Goal: Task Accomplishment & Management: Complete application form

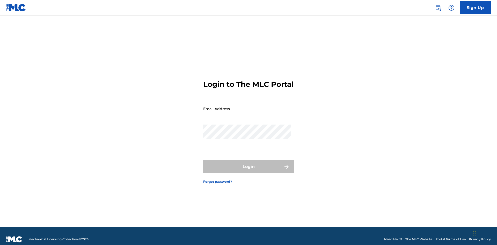
scroll to position [7, 0]
click at [247, 106] on input "Email Address" at bounding box center [246, 108] width 87 height 15
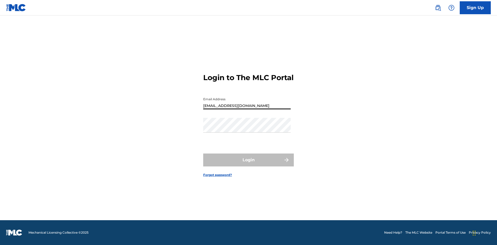
type input "[EMAIL_ADDRESS][DOMAIN_NAME]"
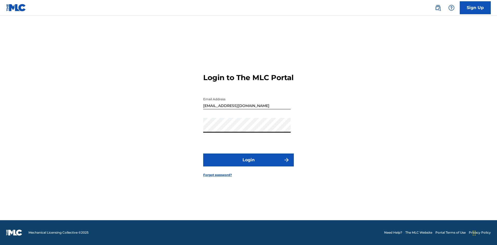
click at [248, 165] on button "Login" at bounding box center [248, 160] width 91 height 13
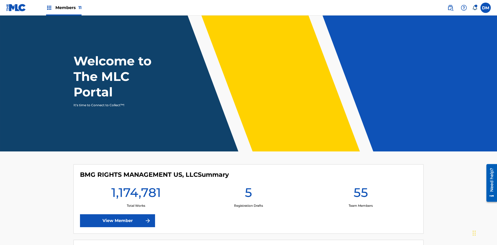
scroll to position [22, 0]
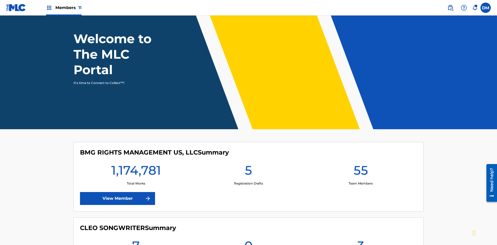
click at [64, 8] on span "Members 11" at bounding box center [68, 8] width 26 height 6
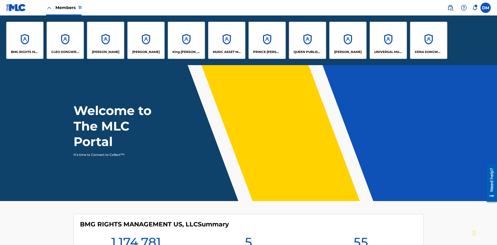
click at [307, 52] on p "QUEEN PUBLISHA" at bounding box center [307, 52] width 28 height 5
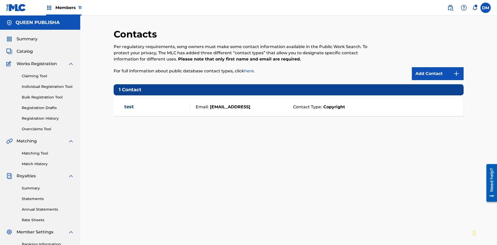
click at [64, 8] on span "Members 11" at bounding box center [68, 8] width 26 height 6
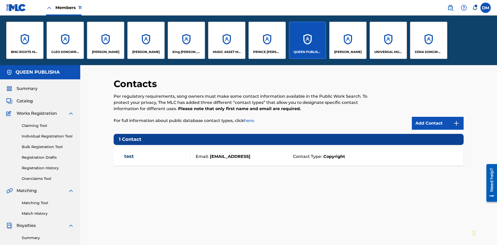
click at [105, 52] on p "[PERSON_NAME]" at bounding box center [105, 52] width 27 height 5
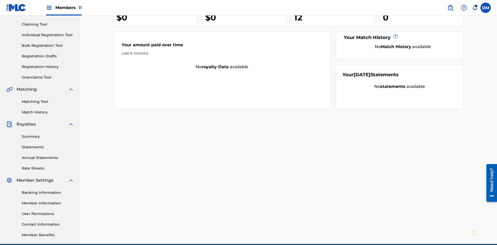
click at [48, 222] on link "Contact Information" at bounding box center [48, 224] width 52 height 5
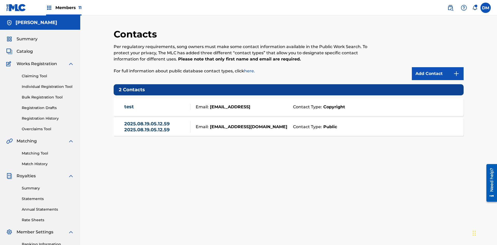
scroll to position [76, 0]
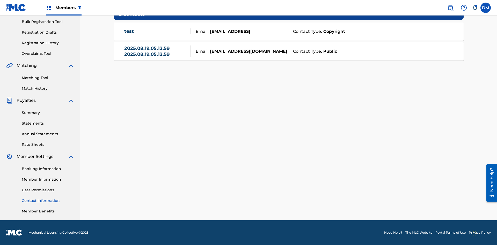
click at [329, 51] on strong "Public" at bounding box center [329, 51] width 15 height 6
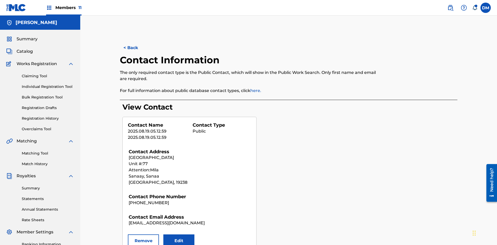
click at [143, 235] on button "Remove" at bounding box center [143, 241] width 31 height 13
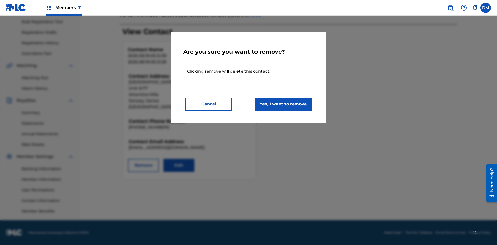
click at [283, 104] on button "Yes, I want to remove" at bounding box center [283, 104] width 57 height 13
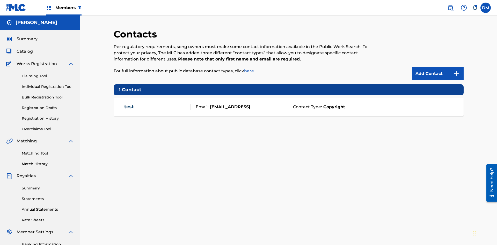
click at [64, 8] on span "Members 11" at bounding box center [68, 8] width 26 height 6
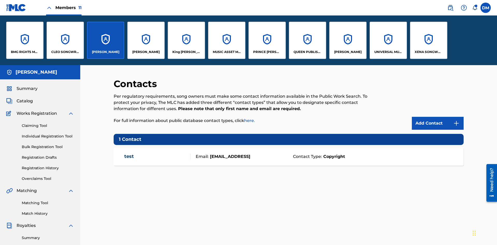
click at [307, 52] on p "QUEEN PUBLISHA" at bounding box center [307, 52] width 28 height 5
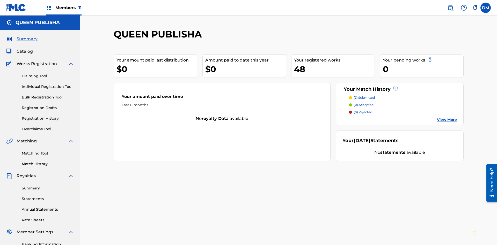
click at [25, 48] on span "Catalog" at bounding box center [25, 51] width 16 height 6
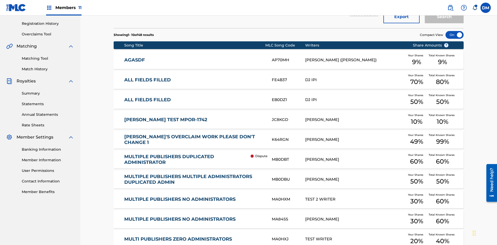
click at [454, 35] on div at bounding box center [454, 35] width 18 height 8
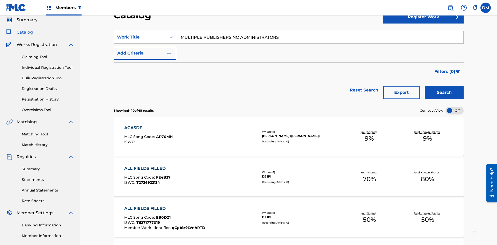
type input "MULTIPLE PUBLISHERS NO ADMINISTRATORS"
click at [444, 86] on button "Search" at bounding box center [444, 92] width 39 height 13
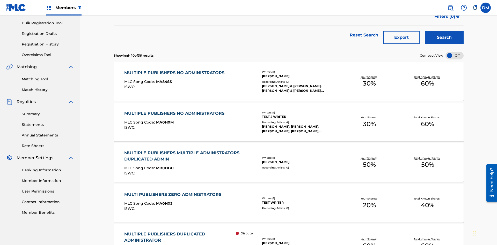
click at [163, 79] on span "MA84SS" at bounding box center [164, 81] width 16 height 5
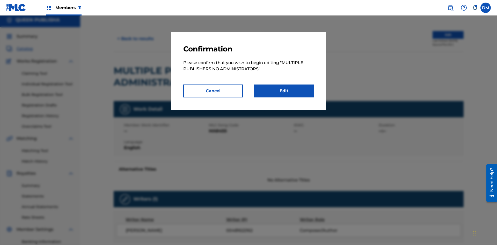
click at [284, 91] on link "Edit" at bounding box center [284, 91] width 60 height 13
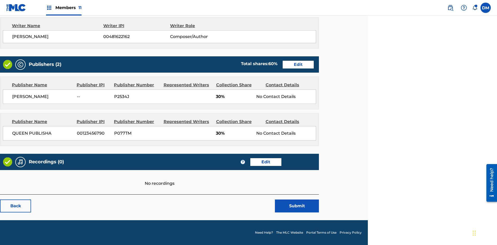
click at [64, 8] on span "Members 11" at bounding box center [68, 8] width 26 height 6
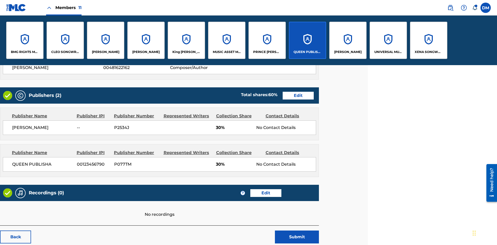
click at [307, 52] on p "QUEEN PUBLISHA" at bounding box center [307, 52] width 28 height 5
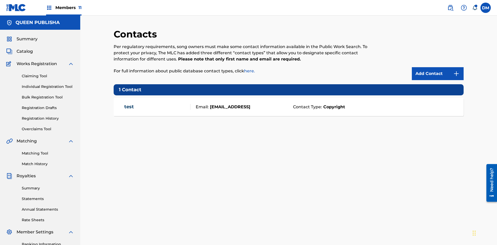
click at [456, 71] on img at bounding box center [456, 74] width 6 height 6
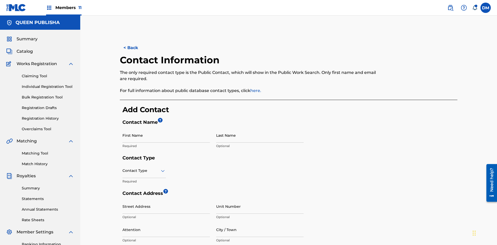
click at [166, 128] on input "First Name" at bounding box center [165, 135] width 87 height 15
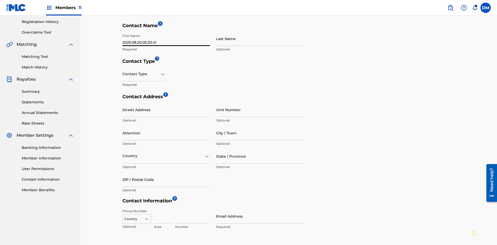
type input "2025.08.20.05.20.41"
click at [260, 39] on input "Last Name" at bounding box center [259, 38] width 87 height 15
type input "2025.08.20.05.20.41"
click at [123, 71] on input "text" at bounding box center [122, 73] width 1 height 5
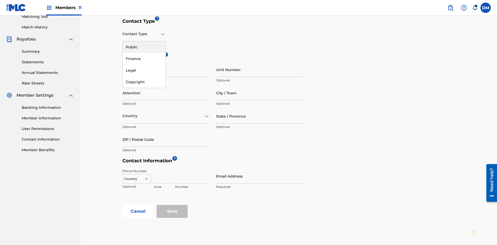
click at [144, 47] on div "Public" at bounding box center [144, 47] width 43 height 12
click at [260, 86] on input "City / Town" at bounding box center [259, 93] width 87 height 15
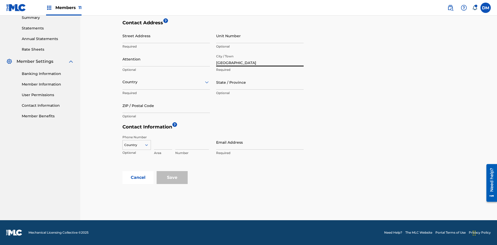
type input "[GEOGRAPHIC_DATA]"
click at [166, 39] on input "Street Address" at bounding box center [165, 35] width 87 height 15
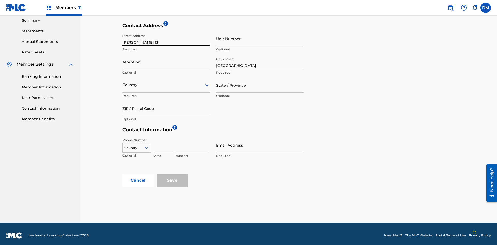
type input "[PERSON_NAME] 13"
click at [260, 39] on input "Unit Number" at bounding box center [259, 38] width 87 height 15
type input "9P"
click at [166, 59] on input "Attention" at bounding box center [165, 62] width 87 height 15
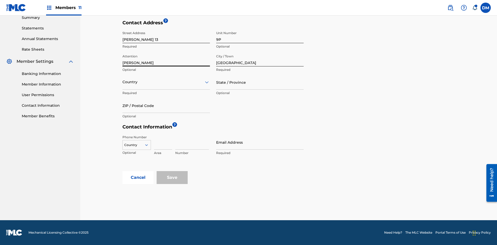
type input "[PERSON_NAME]"
click at [123, 82] on input "text" at bounding box center [122, 81] width 1 height 5
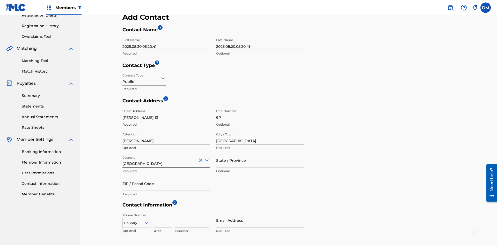
click at [260, 153] on input "State / Province" at bounding box center [259, 160] width 87 height 15
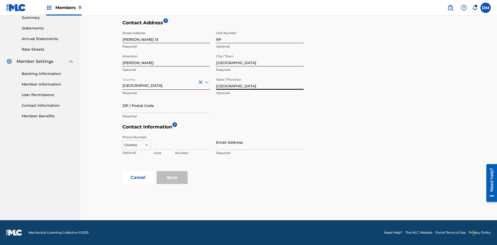
type input "[GEOGRAPHIC_DATA]"
click at [166, 106] on input "ZIP / Postal Code" at bounding box center [165, 105] width 87 height 15
type input "68080"
click at [149, 145] on icon at bounding box center [146, 145] width 5 height 5
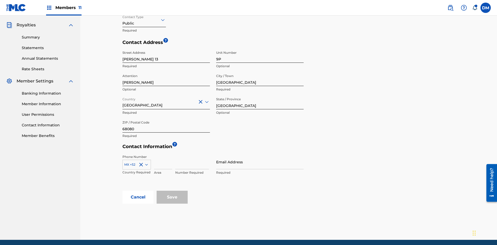
click at [163, 155] on input at bounding box center [163, 162] width 18 height 15
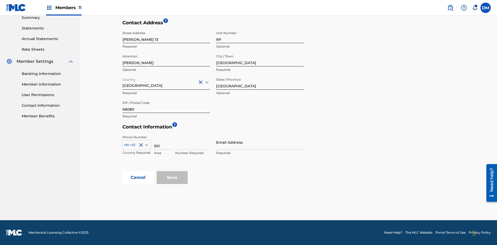
type input "951"
click at [192, 142] on input at bounding box center [192, 142] width 34 height 15
type input "5185312"
click at [260, 142] on input "Email Address" at bounding box center [259, 142] width 87 height 15
type input "[EMAIL_ADDRESS][DOMAIN_NAME]"
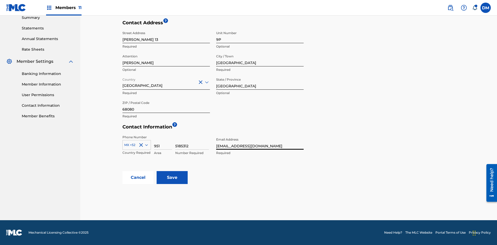
click at [172, 178] on input "Save" at bounding box center [172, 177] width 31 height 13
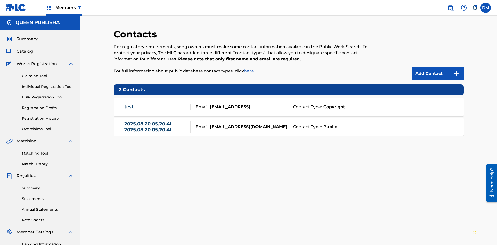
click at [64, 8] on span "Members 11" at bounding box center [68, 8] width 26 height 6
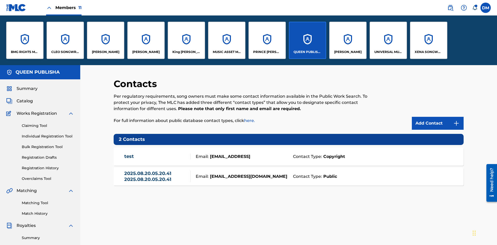
click at [105, 52] on p "[PERSON_NAME]" at bounding box center [105, 52] width 27 height 5
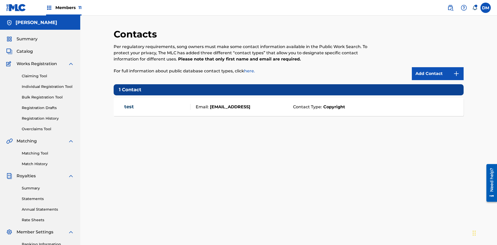
click at [456, 71] on img at bounding box center [456, 74] width 6 height 6
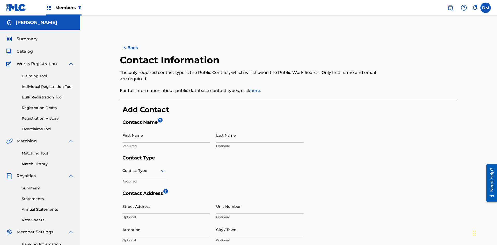
click at [166, 128] on input "First Name" at bounding box center [165, 135] width 87 height 15
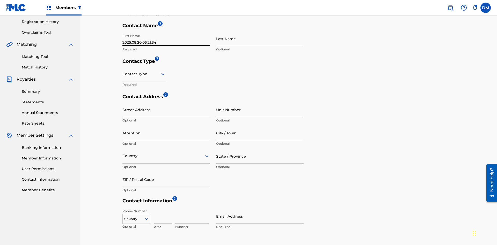
type input "2025.08.20.05.21.34"
click at [260, 39] on input "Last Name" at bounding box center [259, 38] width 87 height 15
type input "2025.08.20.05.21.34"
click at [123, 71] on input "text" at bounding box center [122, 73] width 1 height 5
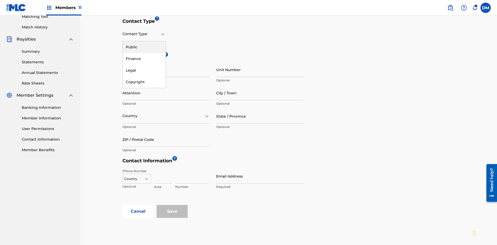
click at [144, 47] on div "Public" at bounding box center [144, 47] width 43 height 12
click at [260, 86] on input "City / Town" at bounding box center [259, 93] width 87 height 15
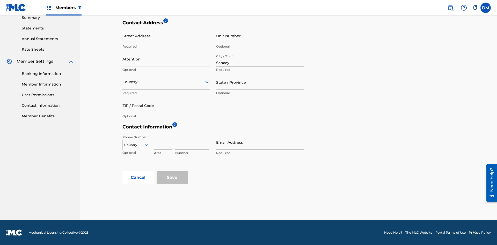
type input "Sanaay"
click at [166, 39] on input "Street Address" at bounding box center [165, 35] width 87 height 15
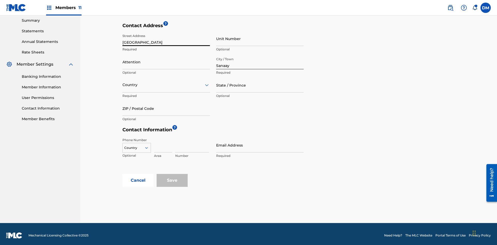
type input "[GEOGRAPHIC_DATA]"
click at [260, 39] on input "Unit Number" at bounding box center [259, 38] width 87 height 15
type input "77"
click at [166, 59] on input "Attention" at bounding box center [165, 62] width 87 height 15
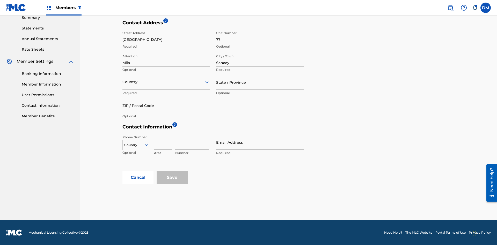
type input "Mila"
click at [123, 82] on input "text" at bounding box center [122, 81] width 1 height 5
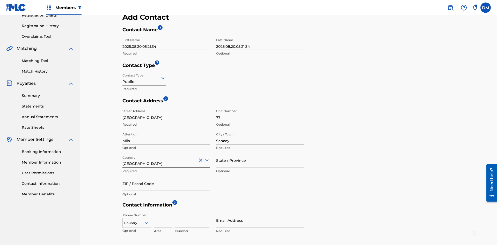
click at [260, 153] on input "State / Province" at bounding box center [259, 160] width 87 height 15
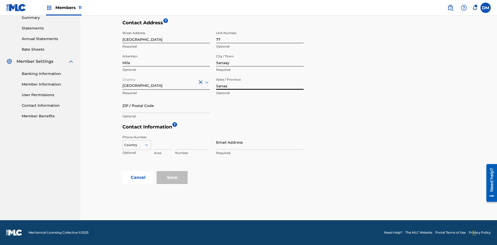
type input "Sanaa"
click at [166, 106] on input "ZIP / Postal Code" at bounding box center [165, 105] width 87 height 15
type input "19238"
click at [149, 145] on icon at bounding box center [146, 145] width 5 height 5
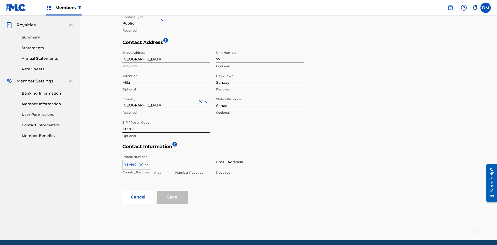
click at [163, 155] on input at bounding box center [163, 162] width 18 height 15
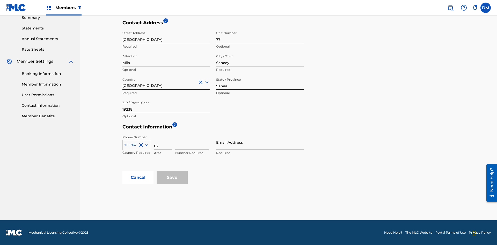
type input "02"
click at [192, 142] on input at bounding box center [192, 142] width 34 height 15
type input "255435"
click at [260, 142] on input "Email Address" at bounding box center [259, 142] width 87 height 15
type input "[EMAIL_ADDRESS][DOMAIN_NAME]"
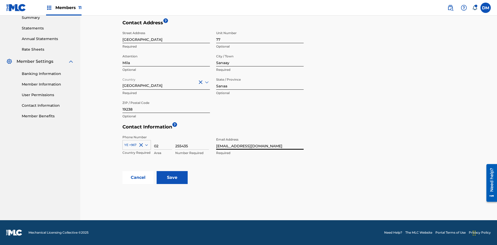
click at [172, 178] on input "Save" at bounding box center [172, 177] width 31 height 13
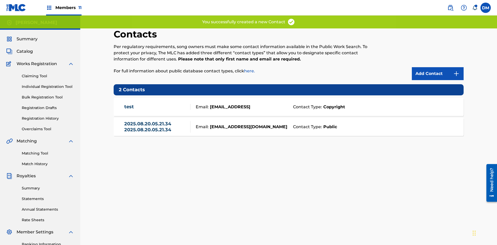
click at [64, 8] on span "Members 11" at bounding box center [68, 8] width 26 height 6
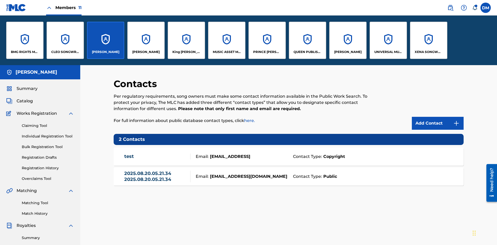
click at [105, 52] on p "[PERSON_NAME]" at bounding box center [105, 52] width 27 height 5
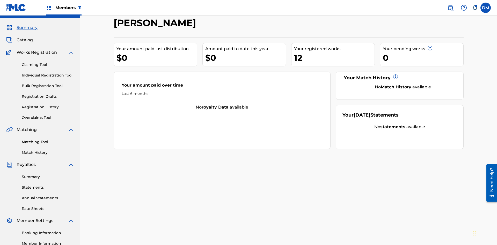
click at [25, 37] on span "Catalog" at bounding box center [25, 40] width 16 height 6
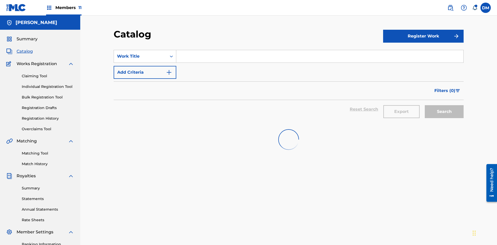
scroll to position [19, 0]
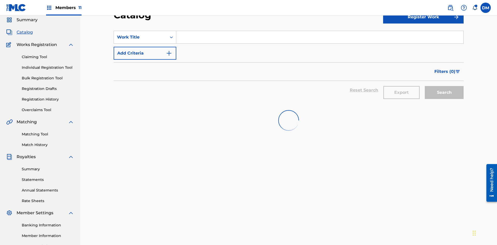
click at [320, 37] on input "Search Form" at bounding box center [319, 37] width 287 height 12
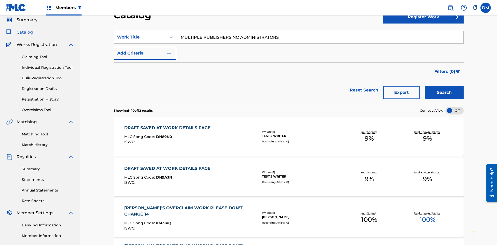
type input "MULTIPLE PUBLISHERS NO ADMINISTRATORS"
click at [444, 86] on button "Search" at bounding box center [444, 92] width 39 height 13
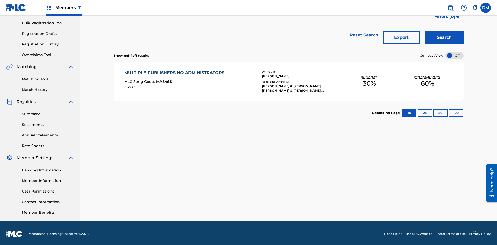
click at [163, 80] on span "MA84SS" at bounding box center [164, 81] width 16 height 5
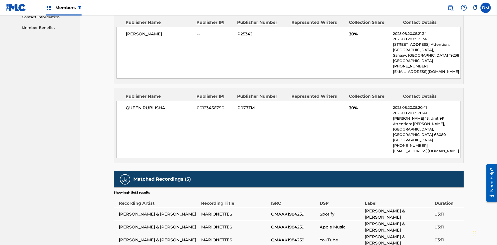
scroll to position [3, 0]
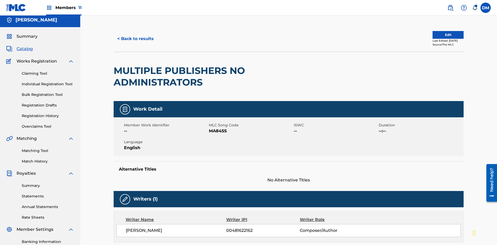
click at [442, 35] on button "Edit" at bounding box center [447, 35] width 31 height 8
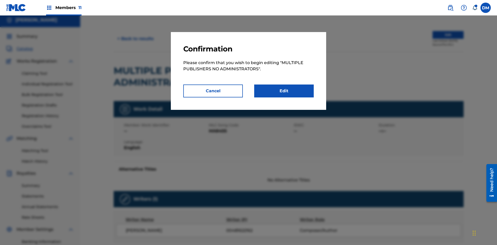
click at [284, 91] on link "Edit" at bounding box center [284, 91] width 60 height 13
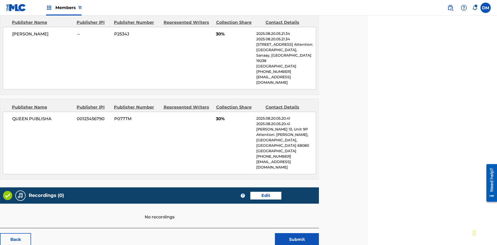
scroll to position [260, 129]
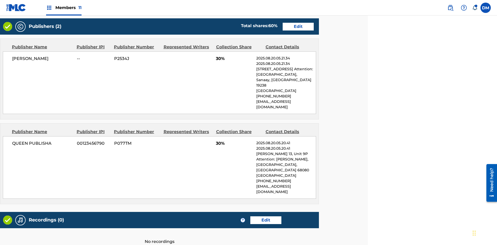
click at [64, 8] on span "Members 11" at bounding box center [68, 8] width 26 height 6
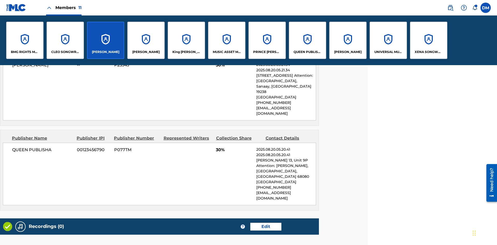
click at [307, 52] on p "QUEEN PUBLISHA" at bounding box center [307, 52] width 28 height 5
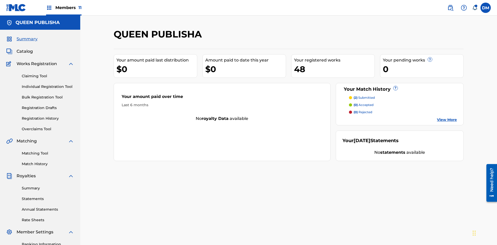
click at [25, 48] on span "Catalog" at bounding box center [25, 51] width 16 height 6
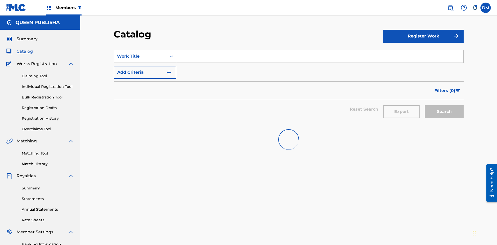
click at [320, 50] on input "Search Form" at bounding box center [319, 56] width 287 height 12
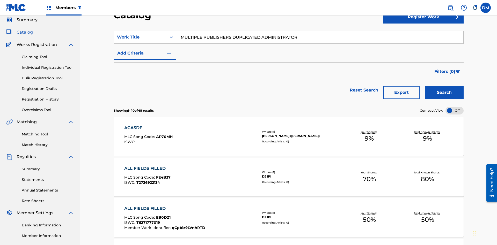
type input "MULTIPLE PUBLISHERS DUPLICATED ADMINISTRATOR"
click at [444, 86] on button "Search" at bounding box center [444, 92] width 39 height 13
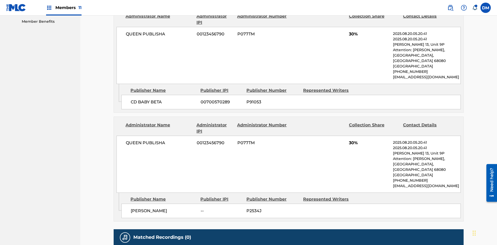
scroll to position [3, 0]
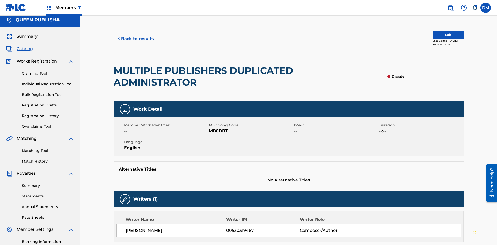
click at [437, 35] on button "Edit" at bounding box center [447, 35] width 31 height 8
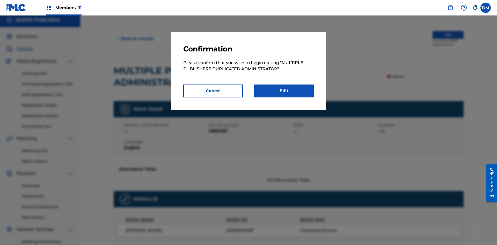
click at [284, 91] on link "Edit" at bounding box center [284, 91] width 60 height 13
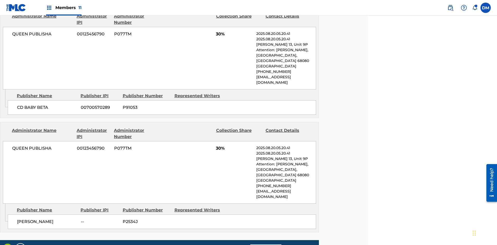
click at [64, 8] on span "Members 11" at bounding box center [68, 8] width 26 height 6
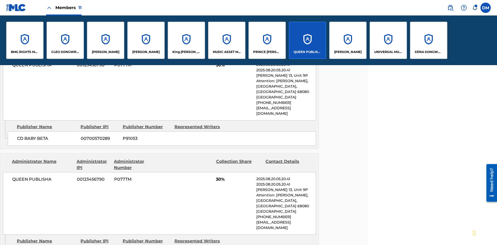
click at [307, 52] on p "QUEEN PUBLISHA" at bounding box center [307, 52] width 28 height 5
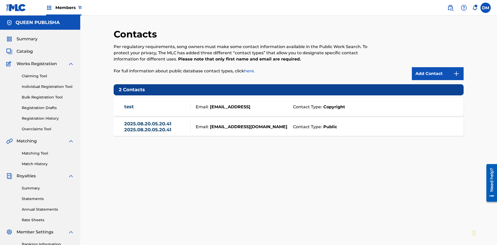
scroll to position [76, 0]
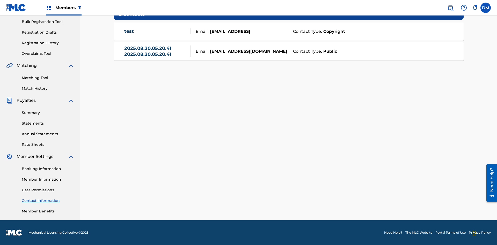
click at [329, 51] on strong "Public" at bounding box center [329, 51] width 15 height 6
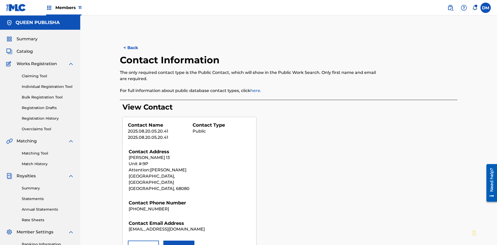
click at [143, 241] on button "Remove" at bounding box center [143, 247] width 31 height 13
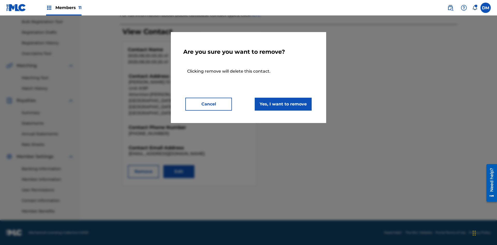
click at [283, 104] on button "Yes, I want to remove" at bounding box center [283, 104] width 57 height 13
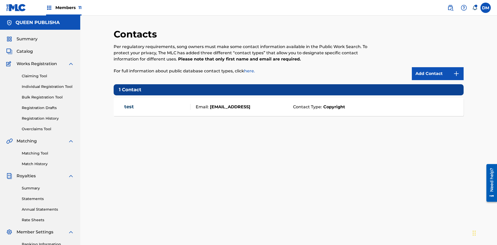
click at [64, 8] on span "Members 11" at bounding box center [68, 8] width 26 height 6
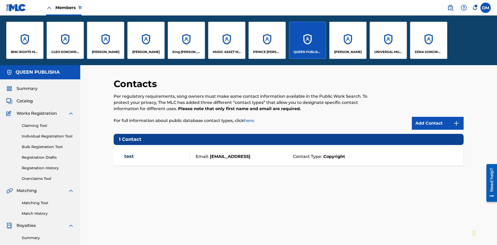
click at [307, 52] on p "QUEEN PUBLISHA" at bounding box center [307, 52] width 28 height 5
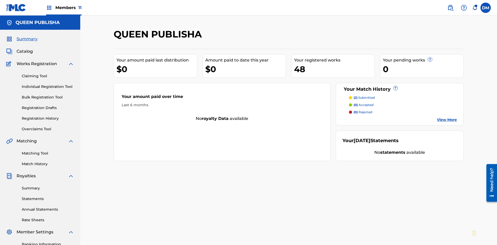
click at [25, 48] on span "Catalog" at bounding box center [25, 51] width 16 height 6
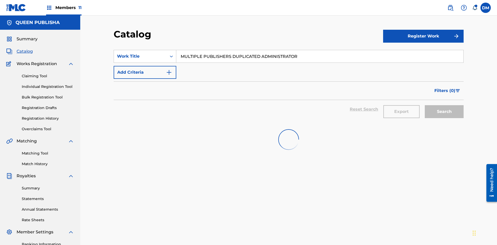
click at [320, 50] on input "MULTIPLE PUBLISHERS DUPLICATED ADMINISTRATOR" at bounding box center [319, 56] width 287 height 12
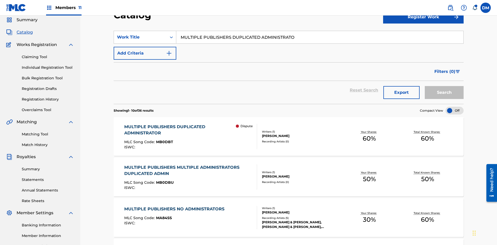
type input "MULTIPLE PUBLISHERS DUPLICATED ADMINISTRATOR"
